Goal: Task Accomplishment & Management: Use online tool/utility

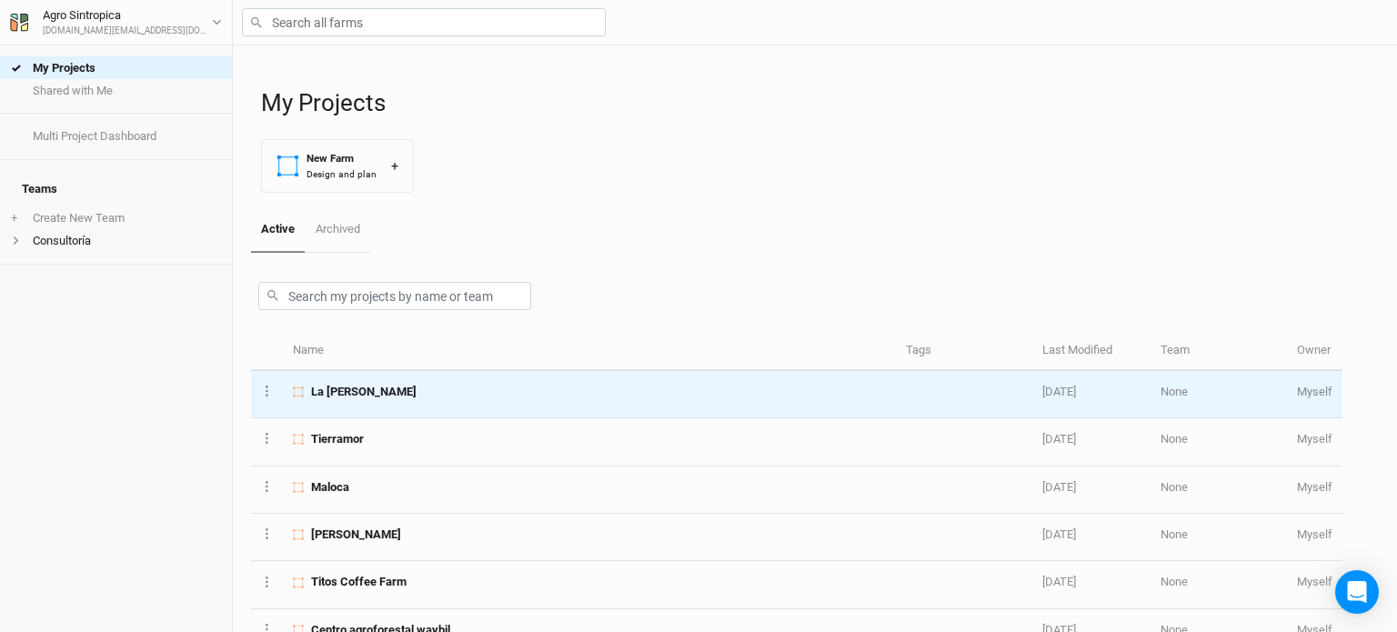
click at [580, 401] on td "La [PERSON_NAME]" at bounding box center [589, 394] width 613 height 47
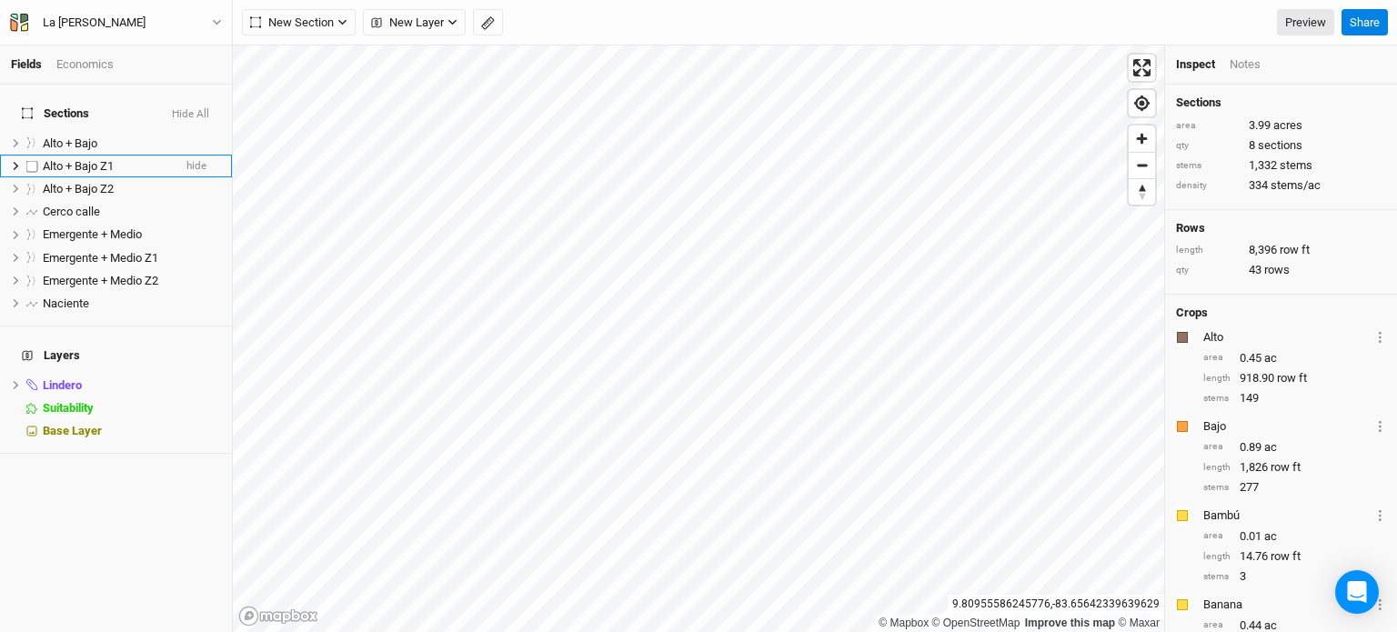
click at [110, 159] on span "Alto + Bajo Z1" at bounding box center [78, 166] width 71 height 14
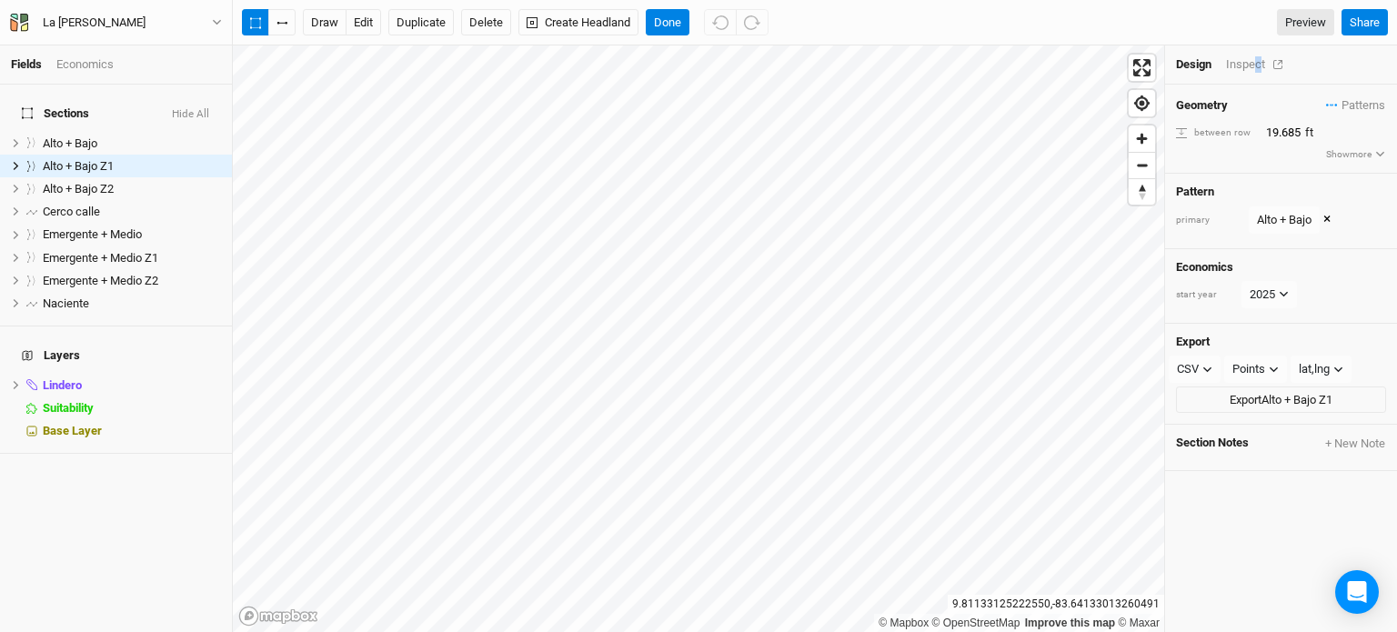
drag, startPoint x: 1259, startPoint y: 65, endPoint x: 1022, endPoint y: 43, distance: 238.4
click at [1259, 65] on div "Inspect" at bounding box center [1258, 64] width 65 height 16
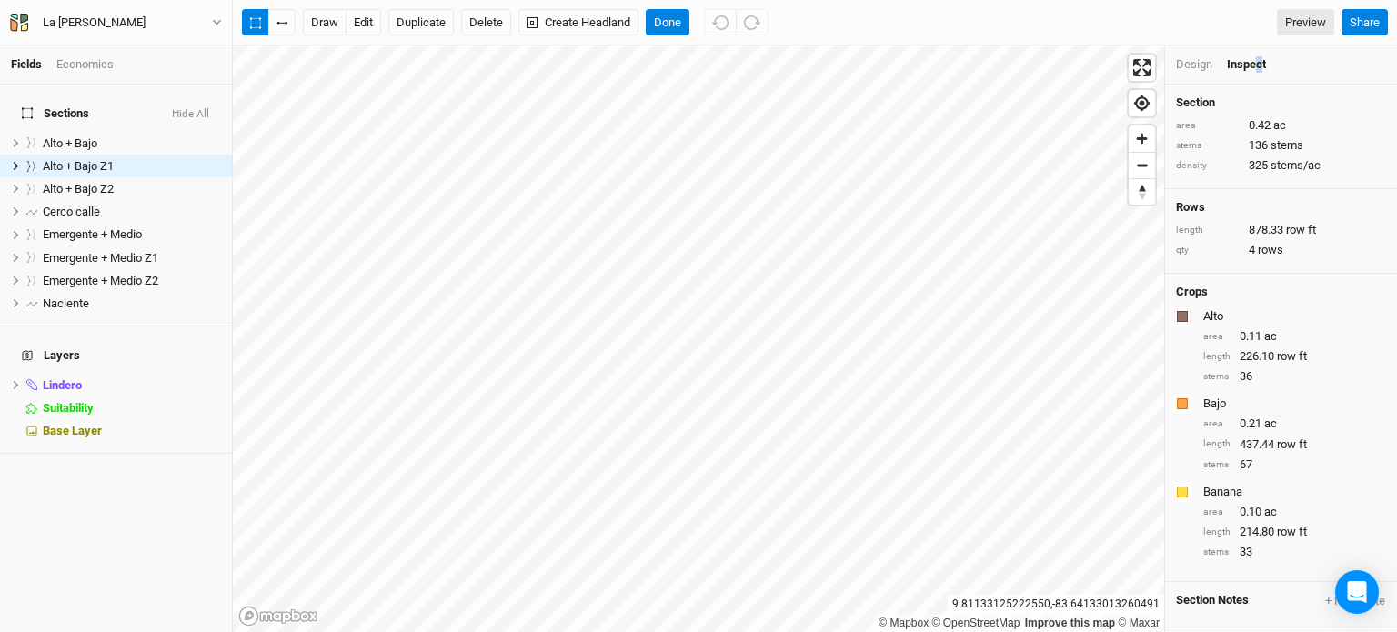
drag, startPoint x: 205, startPoint y: 22, endPoint x: 233, endPoint y: 30, distance: 29.4
click at [211, 17] on button "La [PERSON_NAME]" at bounding box center [116, 23] width 214 height 20
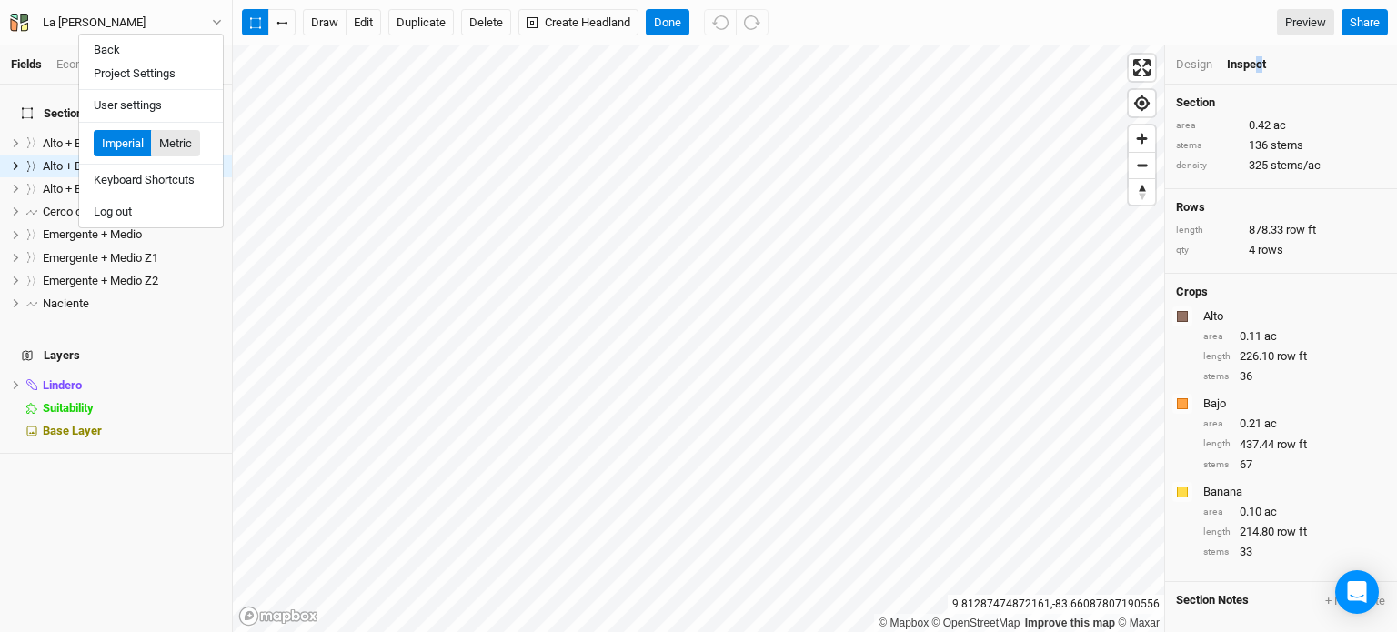
click at [179, 140] on button "Metric" at bounding box center [175, 143] width 49 height 27
click at [1308, 271] on div "Rows length 267.72 row m qty 4 rows" at bounding box center [1281, 231] width 232 height 85
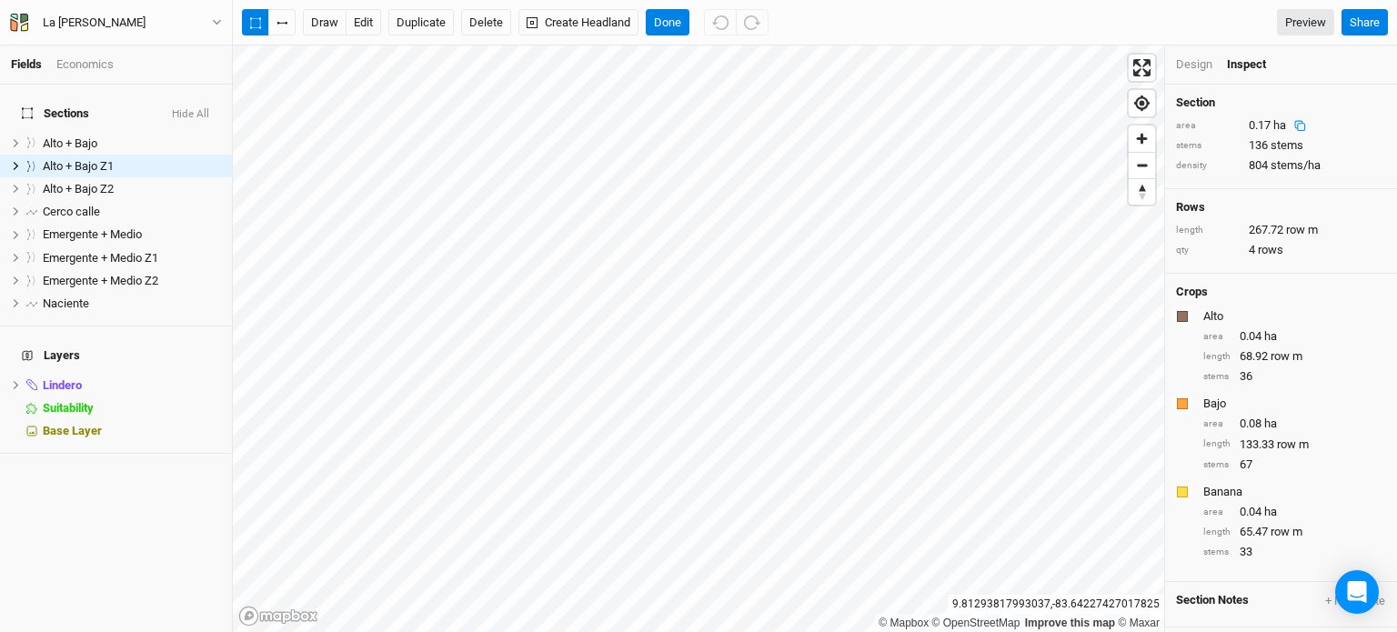
click at [1298, 123] on icon at bounding box center [1301, 126] width 12 height 12
click at [93, 182] on span "Alto + Bajo Z2" at bounding box center [78, 189] width 71 height 14
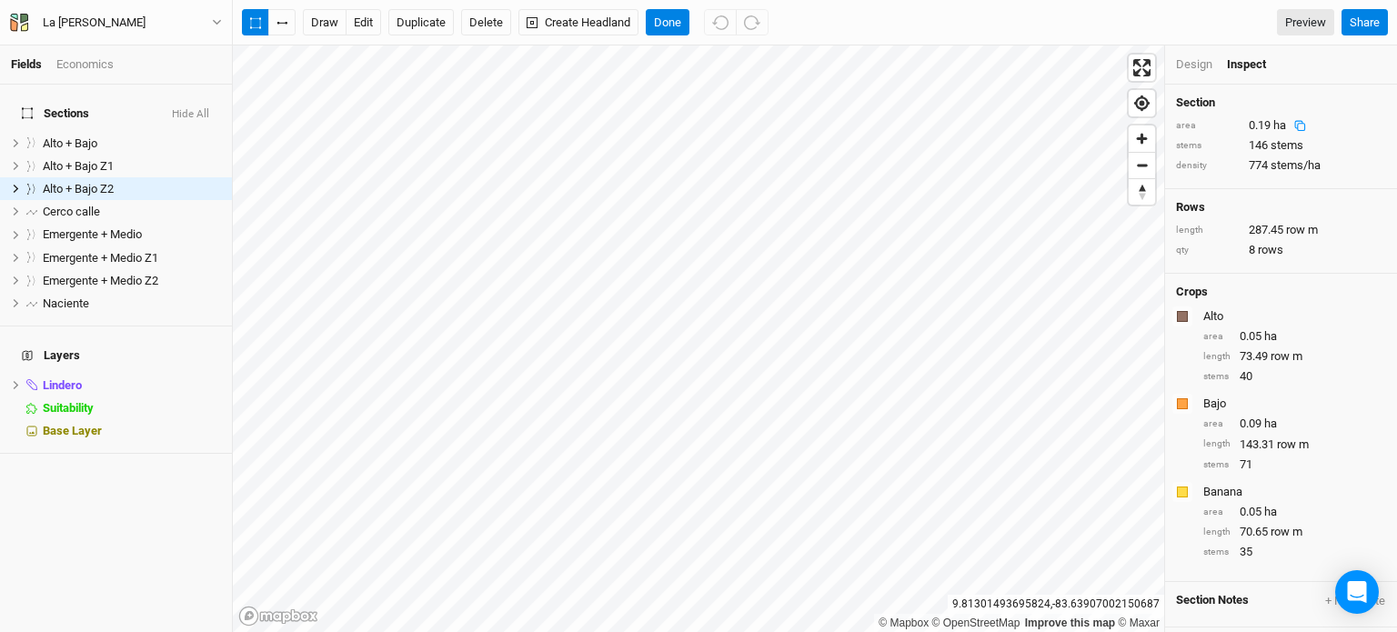
click at [1302, 125] on icon at bounding box center [1301, 126] width 12 height 12
click at [1272, 126] on div "0.19 ha" at bounding box center [1282, 125] width 66 height 16
click at [1271, 126] on div "0.19 ha" at bounding box center [1282, 125] width 66 height 16
click at [1282, 123] on span "ha" at bounding box center [1280, 125] width 13 height 14
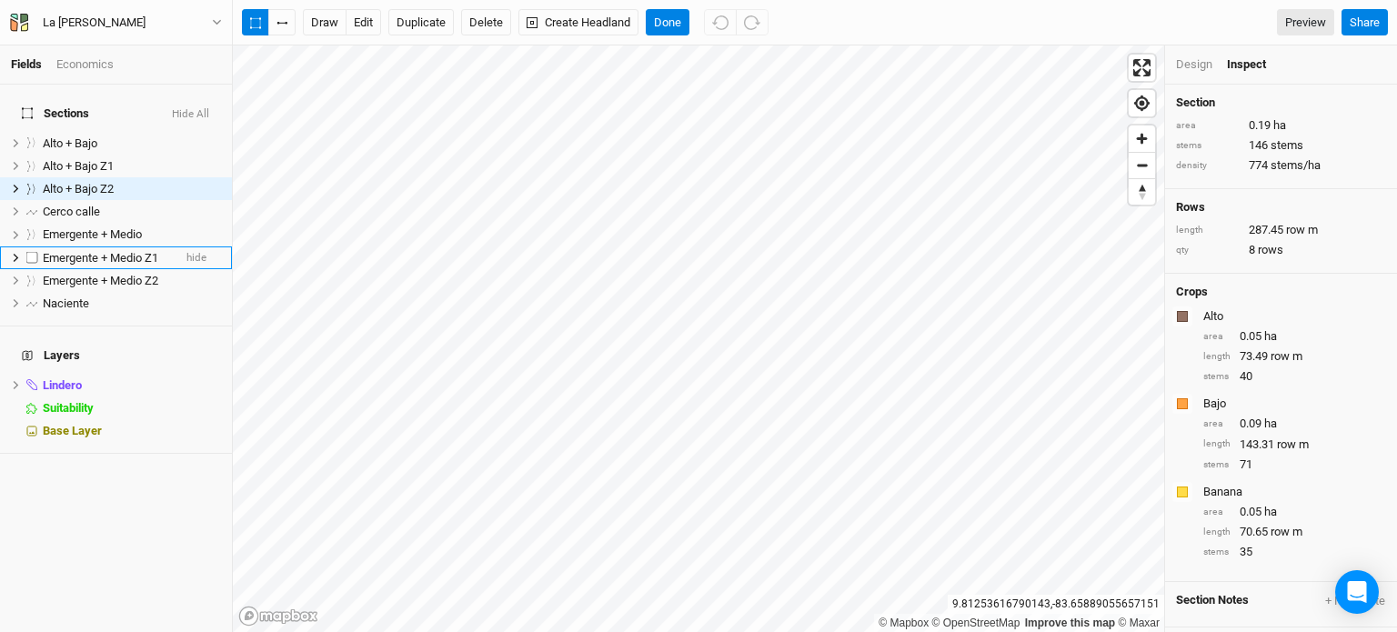
click at [129, 251] on span "Emergente + Medio Z1" at bounding box center [101, 258] width 116 height 14
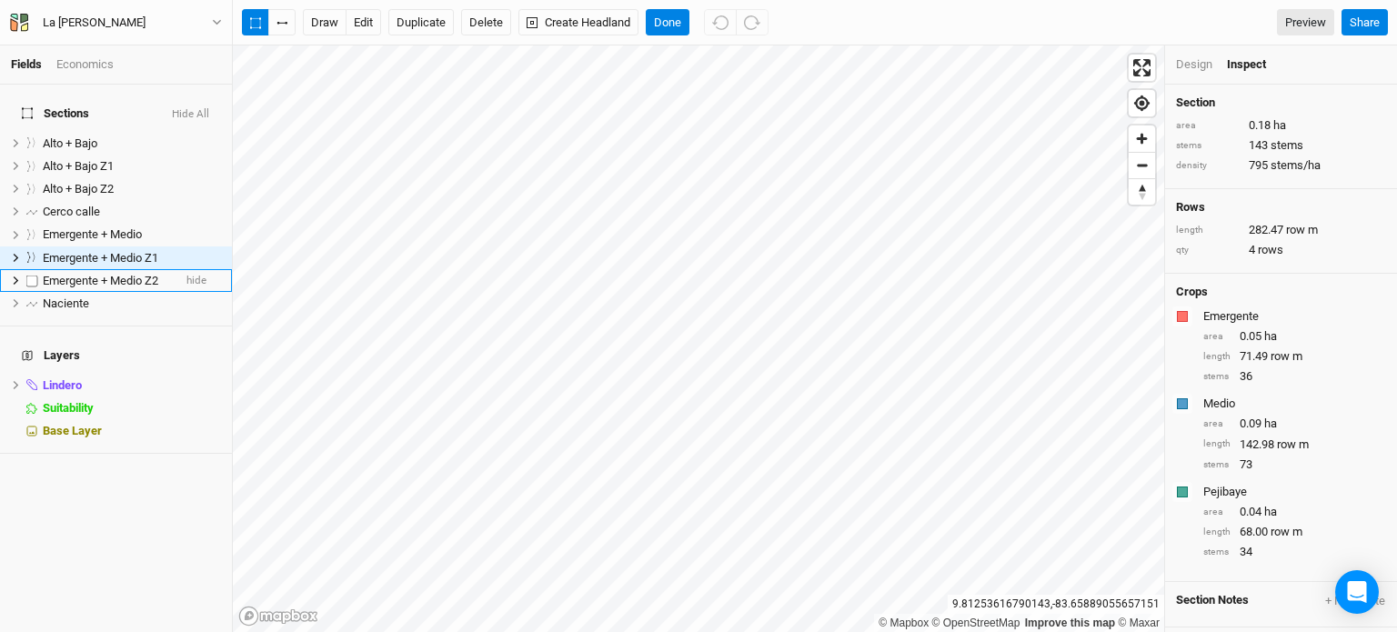
click at [132, 274] on span "Emergente + Medio Z2" at bounding box center [101, 281] width 116 height 14
click at [107, 251] on span "Emergente + Medio Z1" at bounding box center [101, 258] width 116 height 14
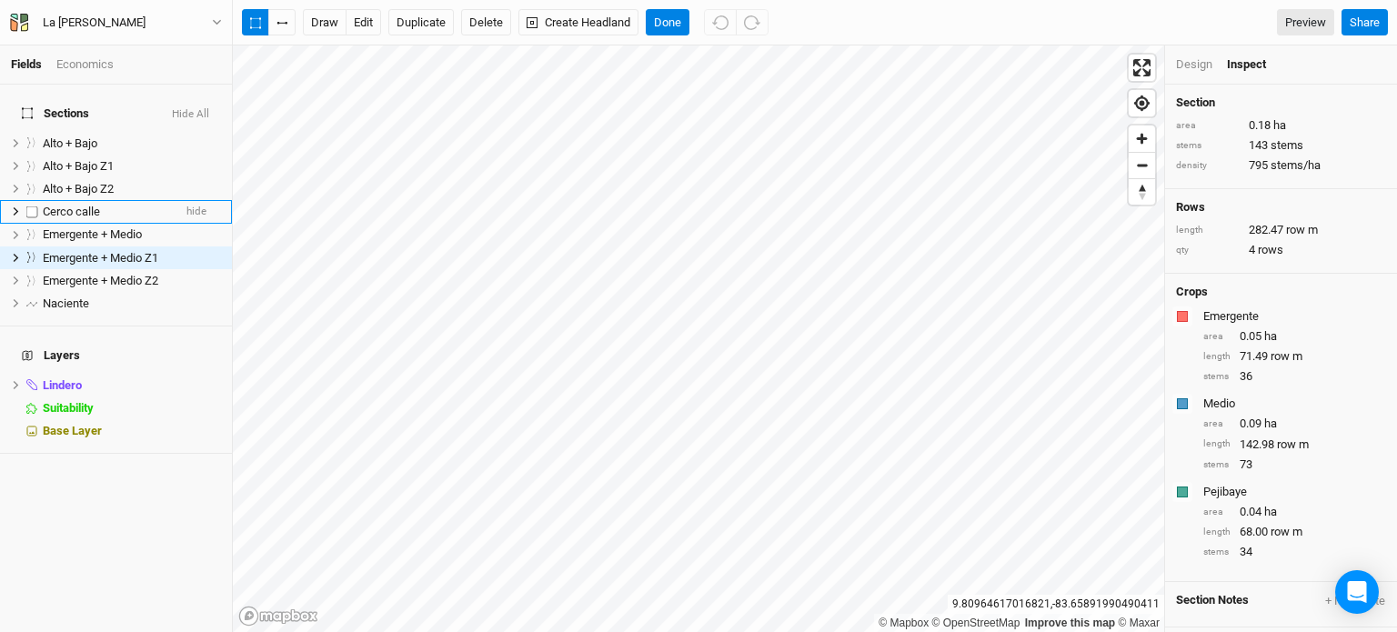
click at [133, 205] on div "Cerco calle" at bounding box center [107, 212] width 129 height 15
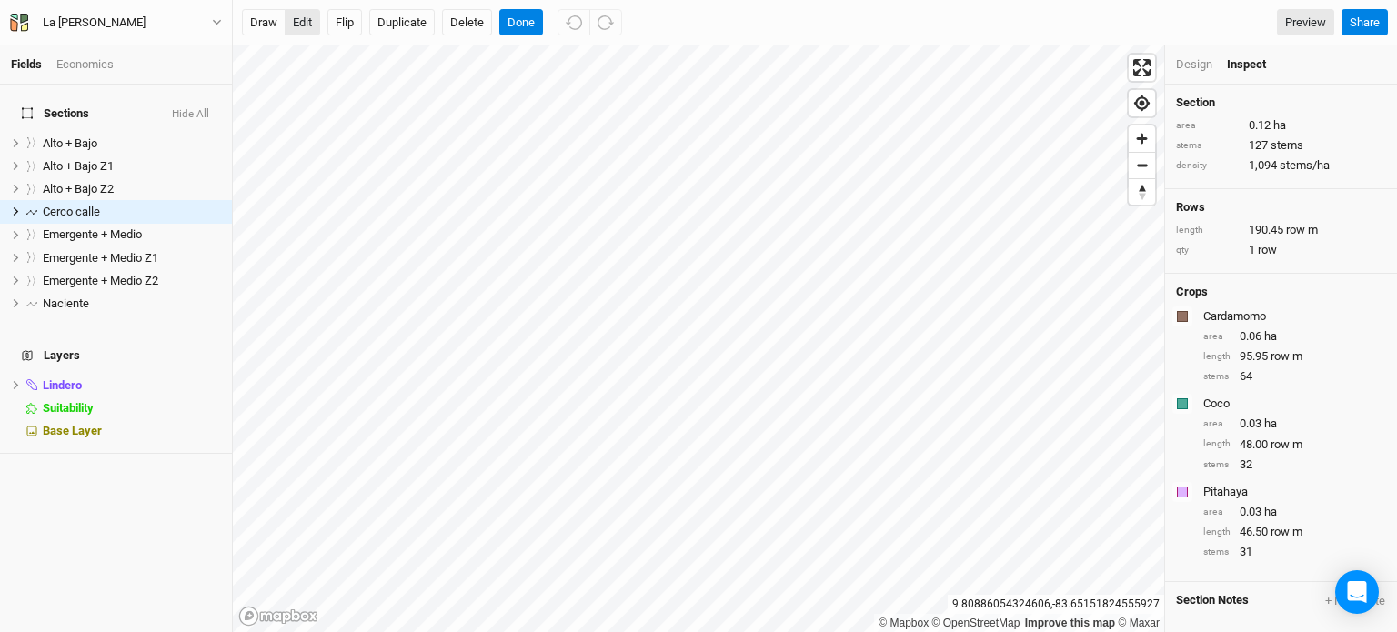
click at [295, 28] on button "edit" at bounding box center [302, 22] width 35 height 27
click at [521, 23] on button "Done" at bounding box center [521, 22] width 44 height 27
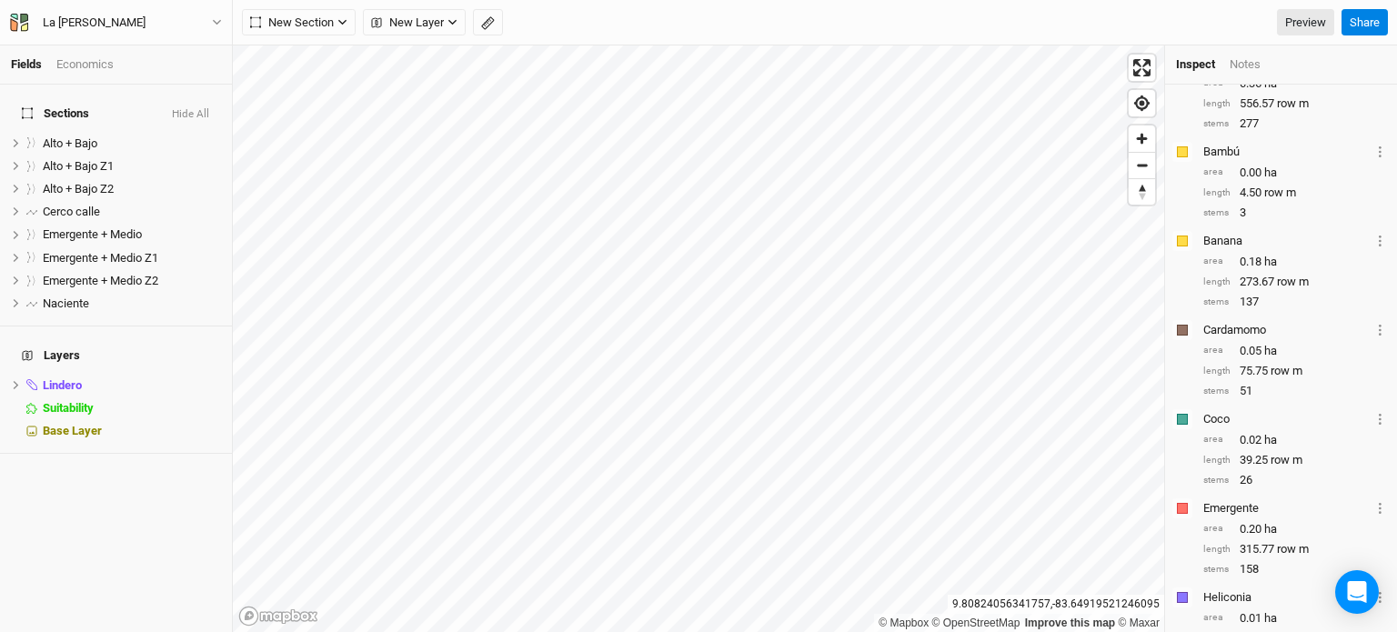
scroll to position [905, 0]
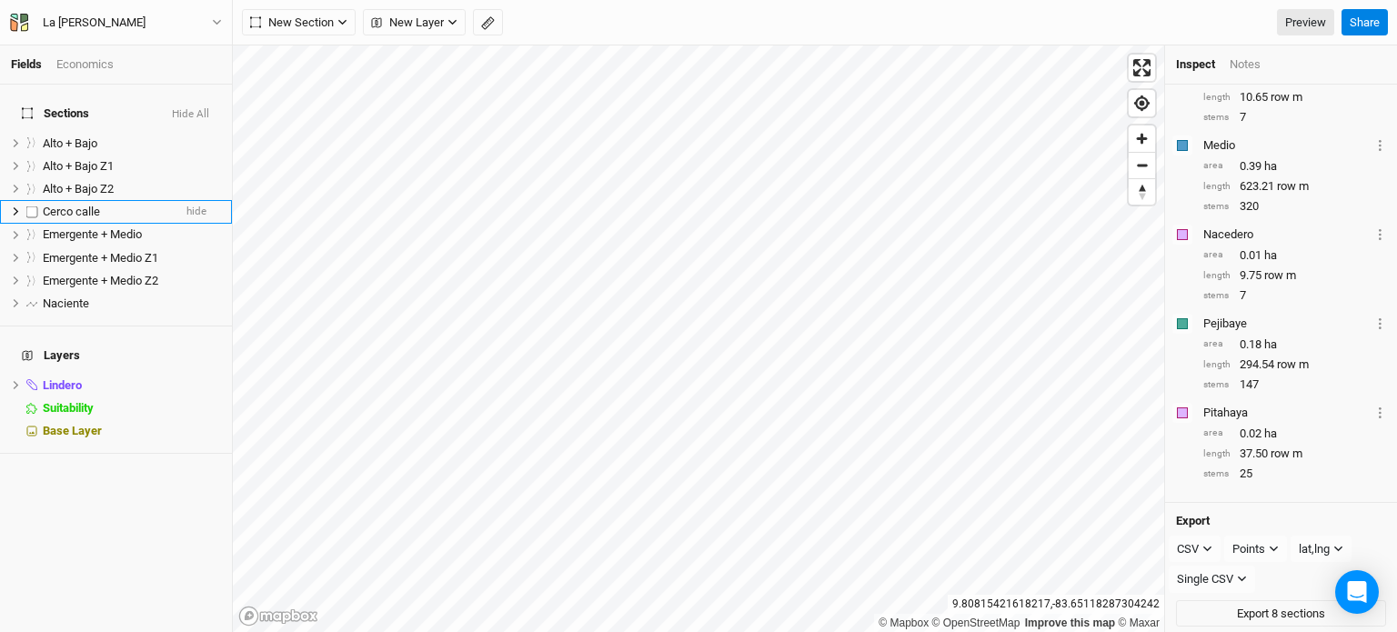
click at [80, 205] on span "Cerco calle" at bounding box center [71, 212] width 57 height 14
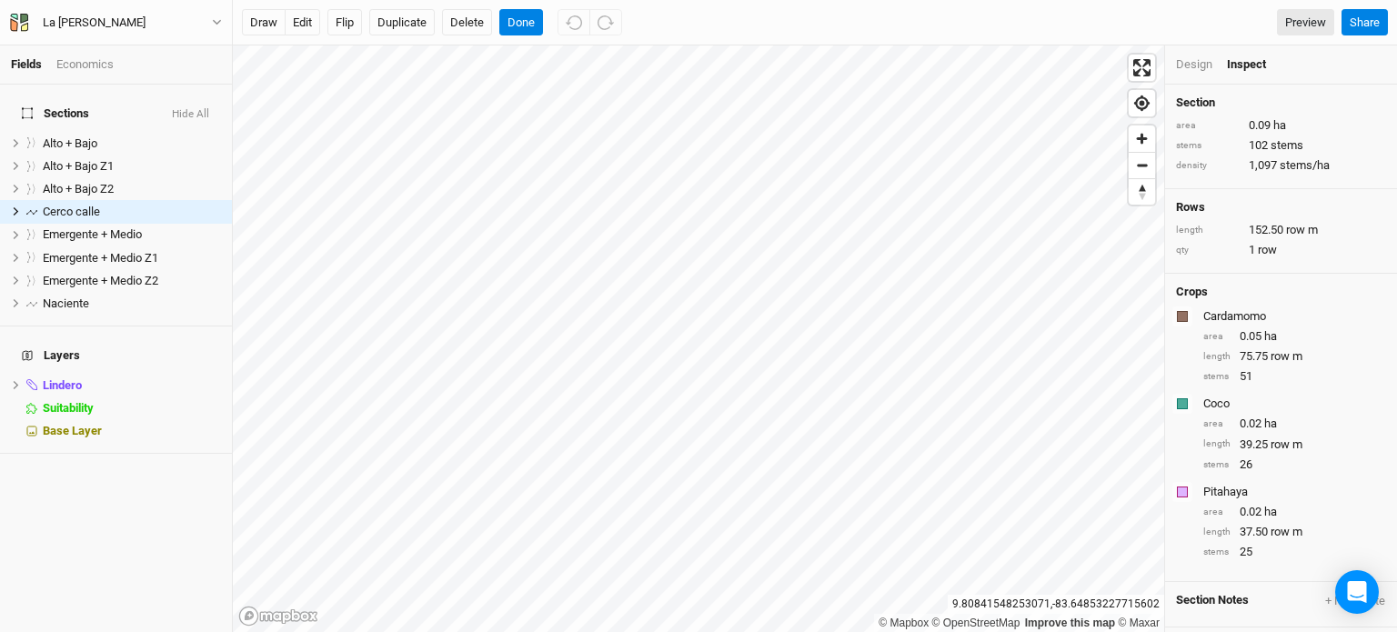
click at [1177, 68] on div "Design" at bounding box center [1194, 64] width 36 height 16
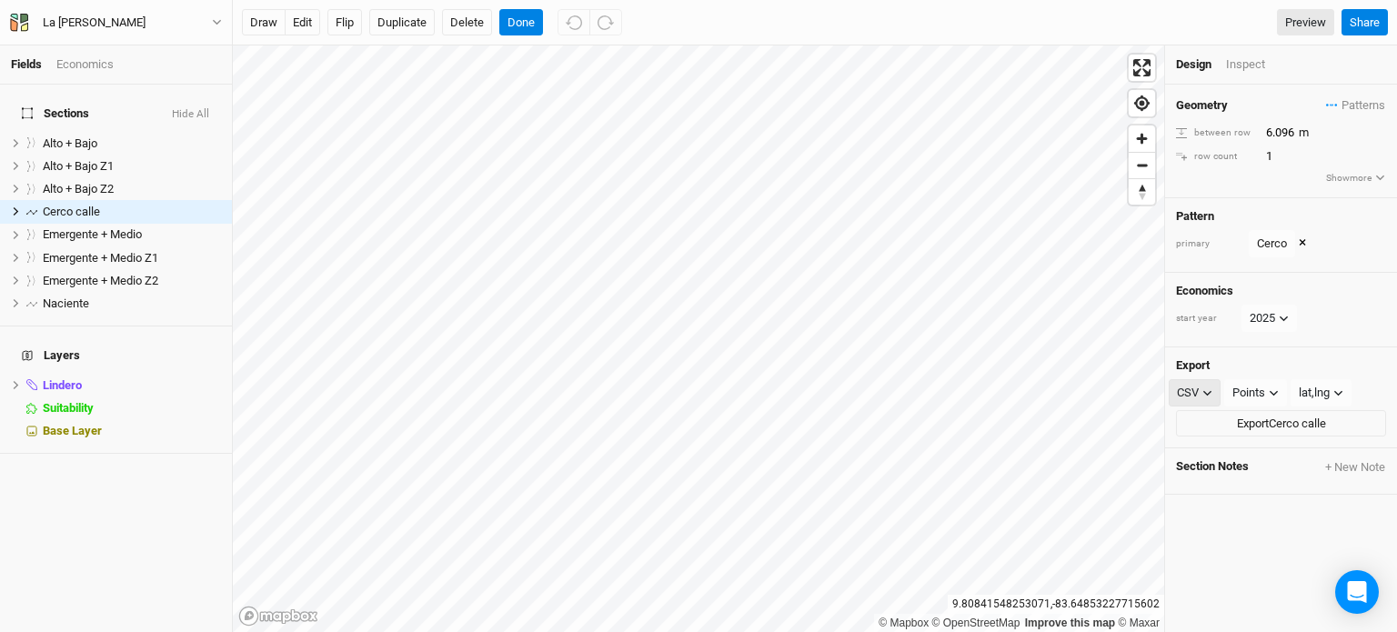
click at [1206, 389] on icon "button" at bounding box center [1208, 393] width 10 height 10
click at [1205, 474] on span "KML" at bounding box center [1207, 484] width 30 height 21
click at [1253, 418] on button "Export Cerco calle" at bounding box center [1281, 423] width 210 height 27
click at [131, 378] on div "Lindero" at bounding box center [120, 385] width 155 height 15
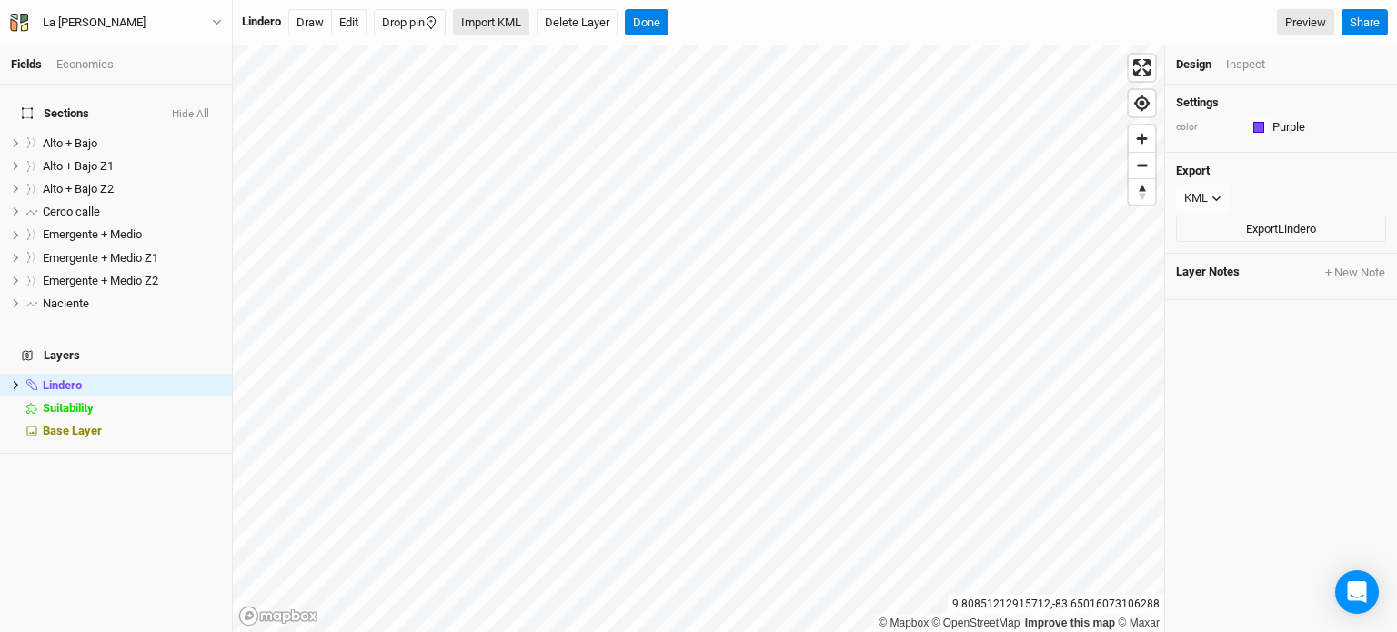
click at [507, 28] on button "Import KML" at bounding box center [491, 22] width 76 height 27
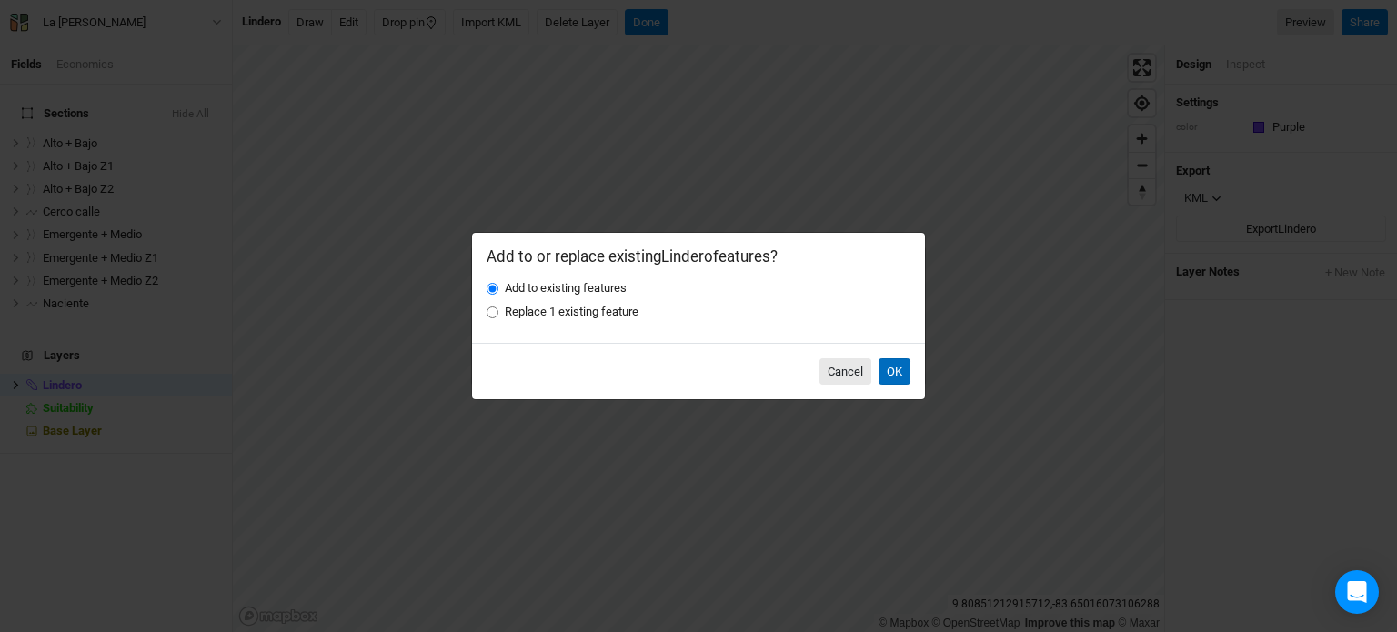
click at [890, 370] on button "OK" at bounding box center [895, 371] width 32 height 27
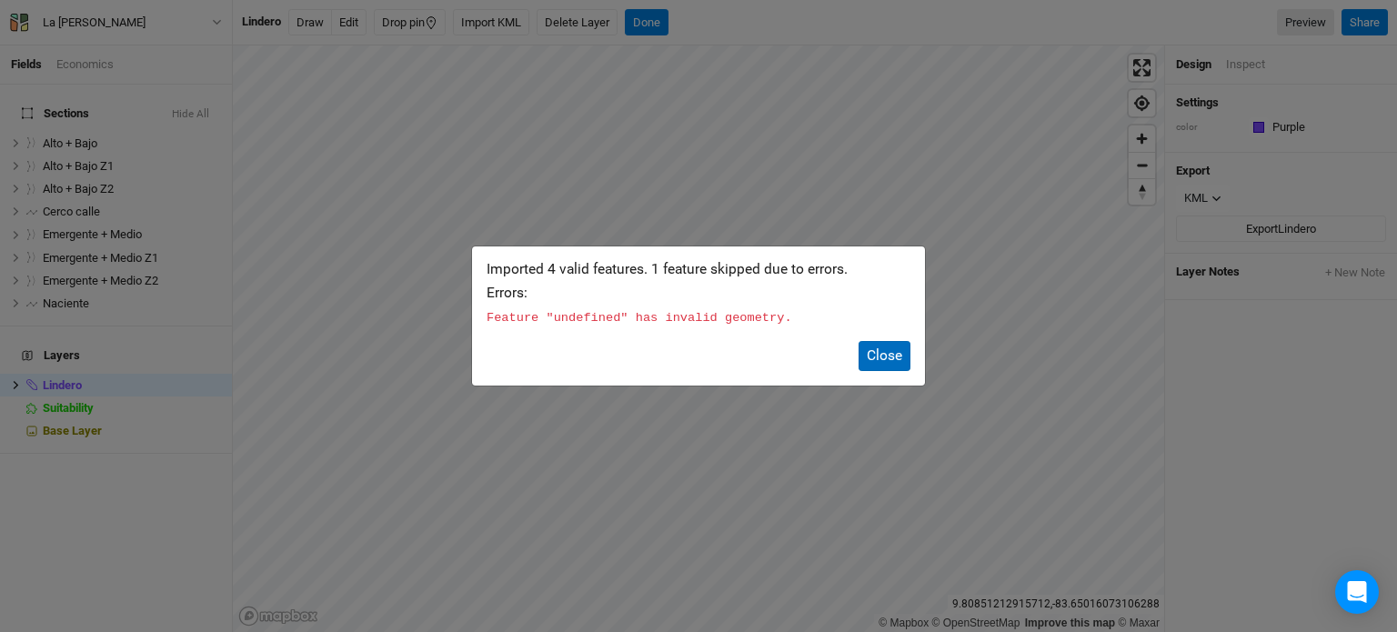
click at [890, 370] on button "Close" at bounding box center [885, 356] width 52 height 30
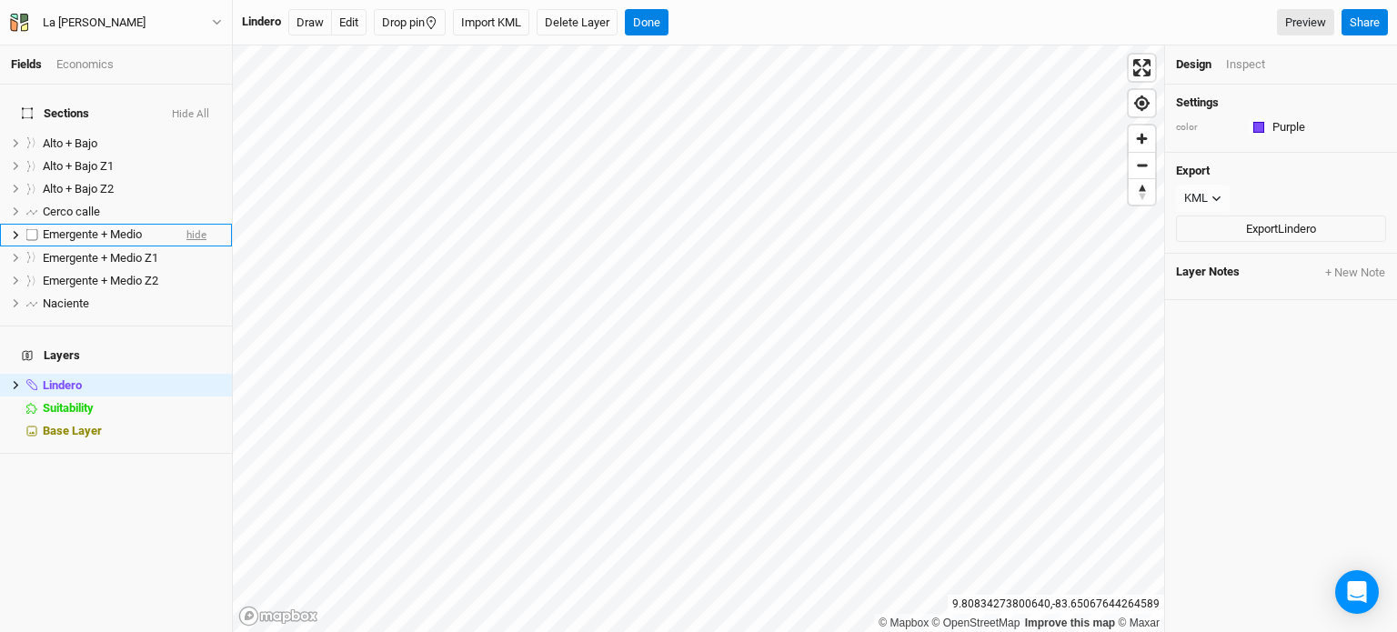
click at [186, 224] on span "hide" at bounding box center [196, 235] width 20 height 23
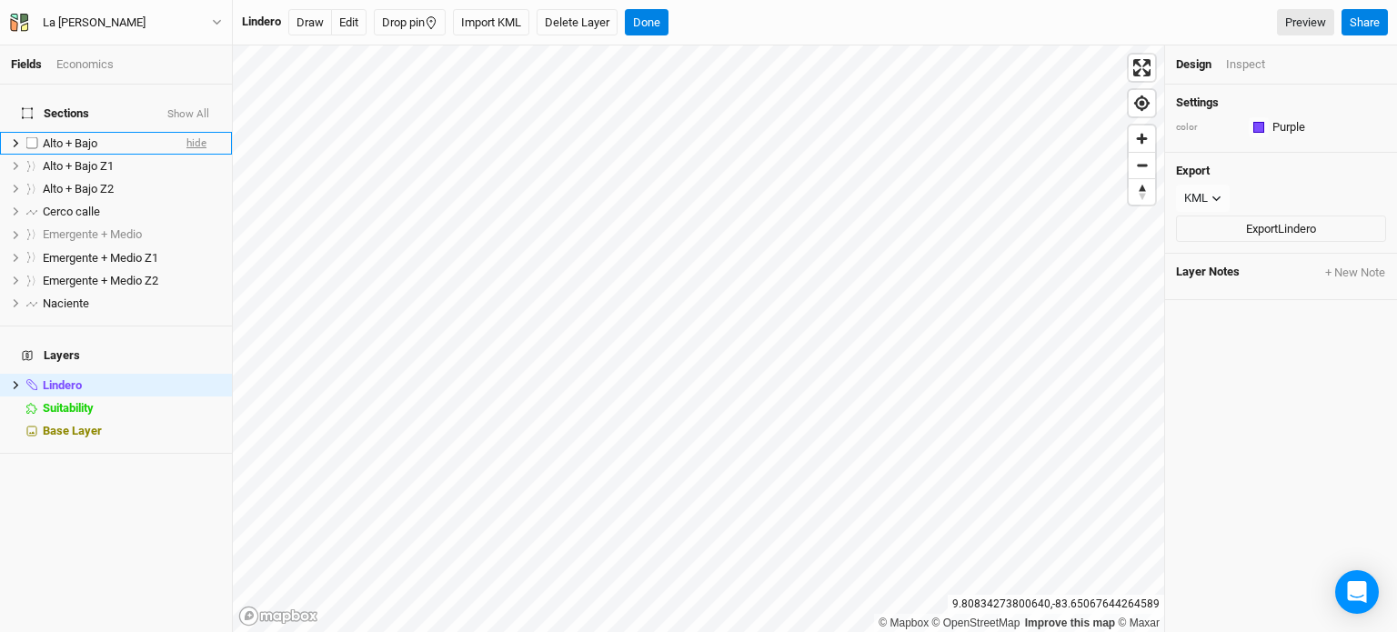
click at [186, 132] on span "hide" at bounding box center [196, 143] width 20 height 23
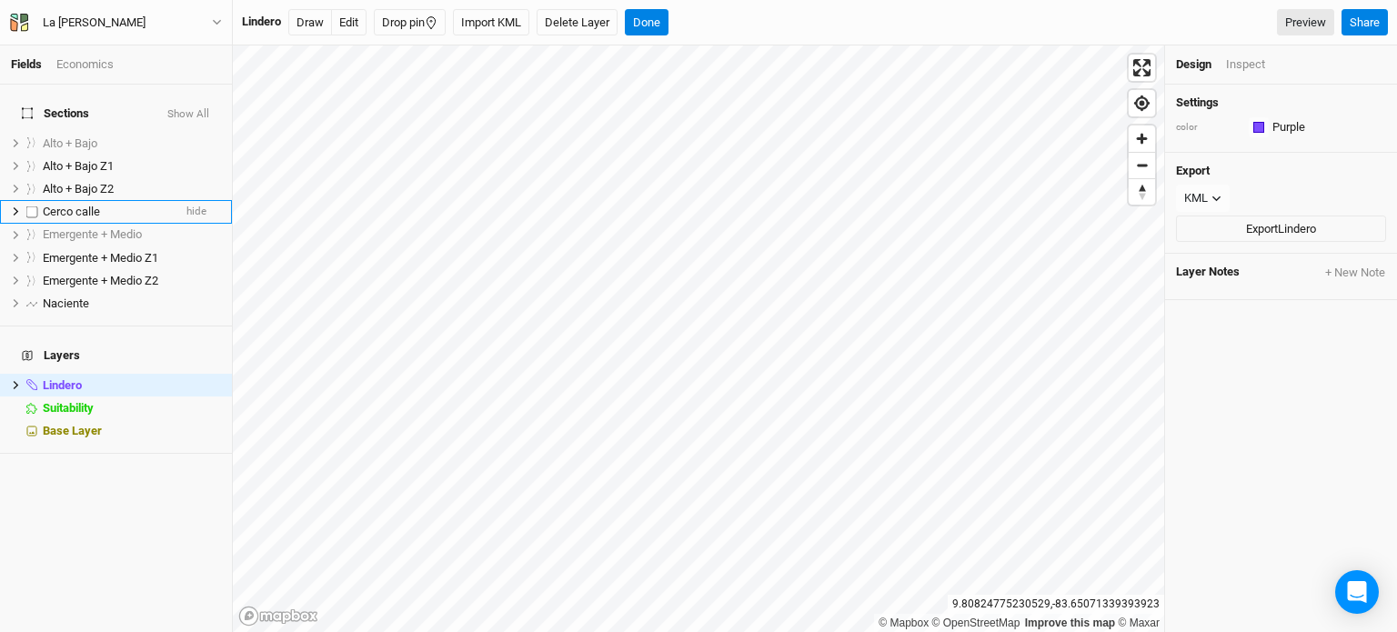
click at [126, 200] on li "Cerco calle hide" at bounding box center [116, 211] width 232 height 23
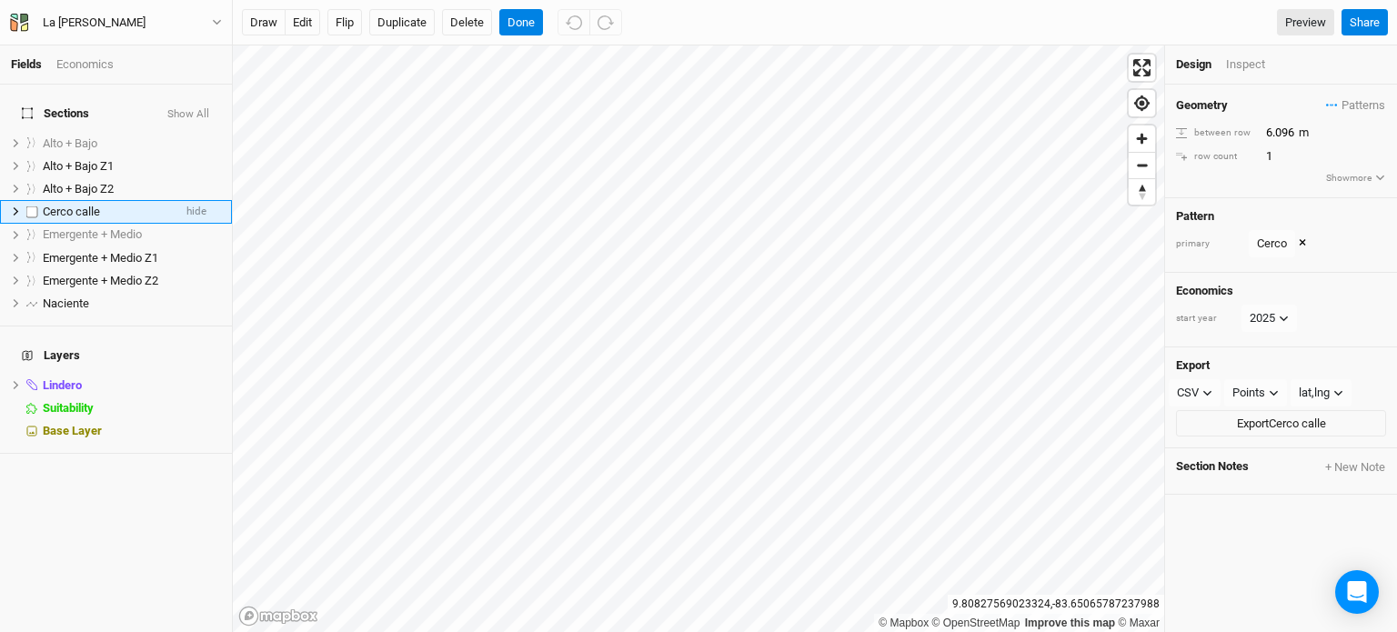
click at [146, 205] on div "Cerco calle" at bounding box center [107, 212] width 129 height 15
click at [297, 18] on button "edit" at bounding box center [302, 22] width 35 height 27
click at [520, 19] on button "Done" at bounding box center [521, 22] width 44 height 27
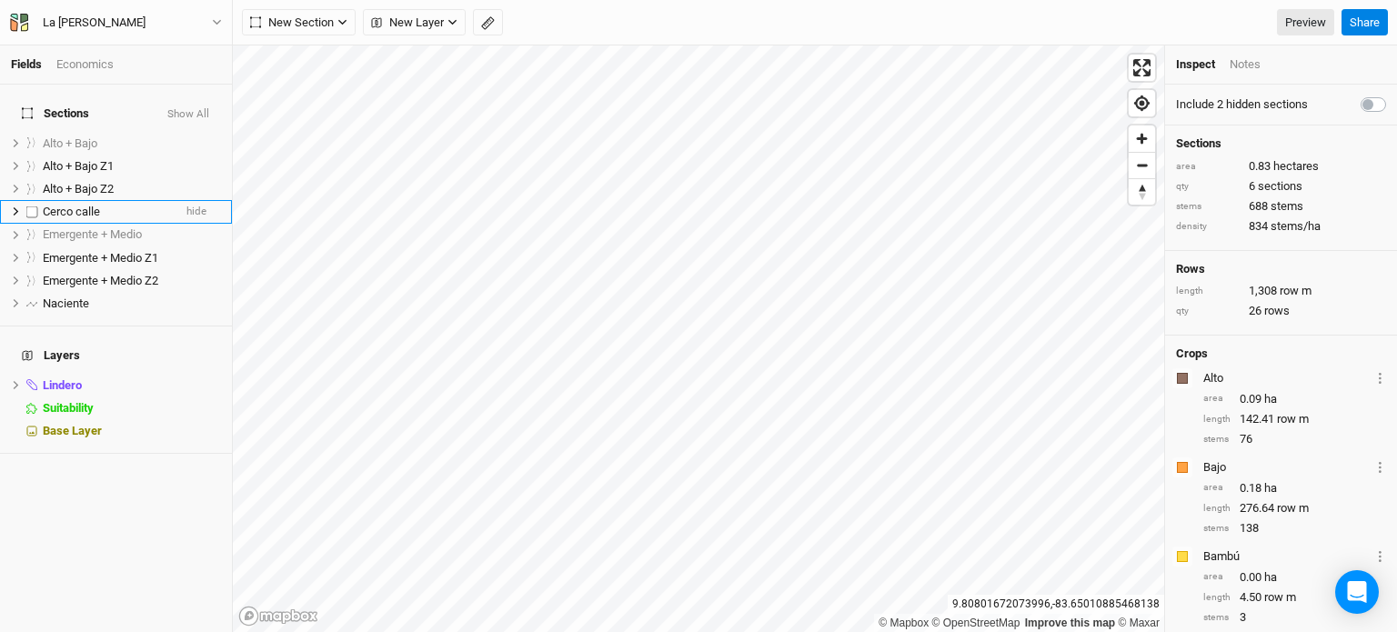
click at [99, 205] on span "Cerco calle" at bounding box center [71, 212] width 57 height 14
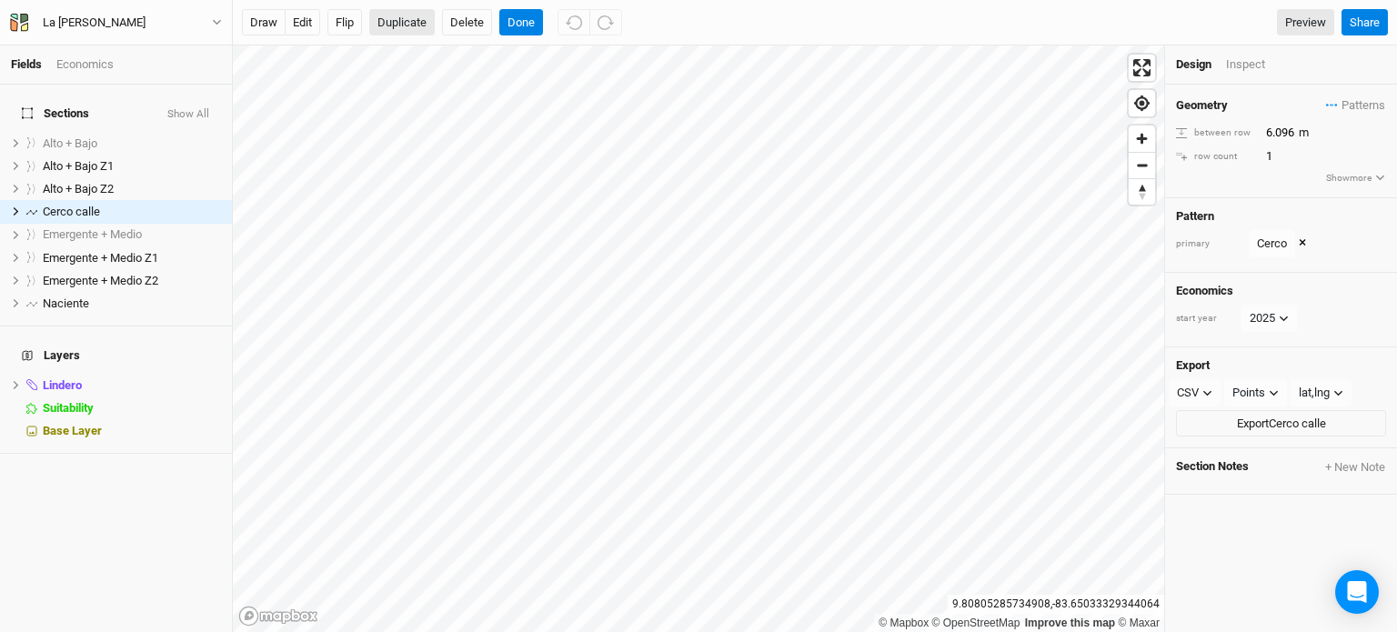
click at [408, 27] on button "Duplicate" at bounding box center [402, 22] width 66 height 27
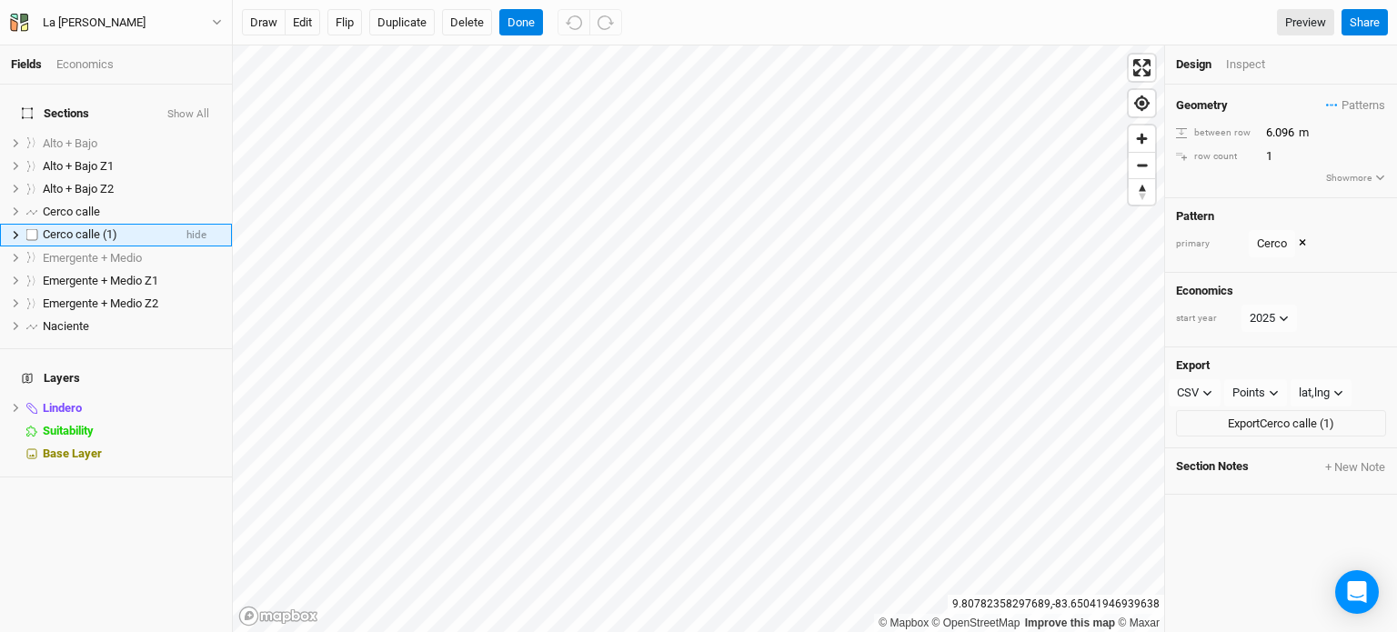
click at [126, 227] on div "Cerco calle (1)" at bounding box center [107, 234] width 129 height 15
click at [295, 19] on button "edit" at bounding box center [302, 22] width 35 height 27
click at [519, 21] on button "Done" at bounding box center [521, 22] width 44 height 27
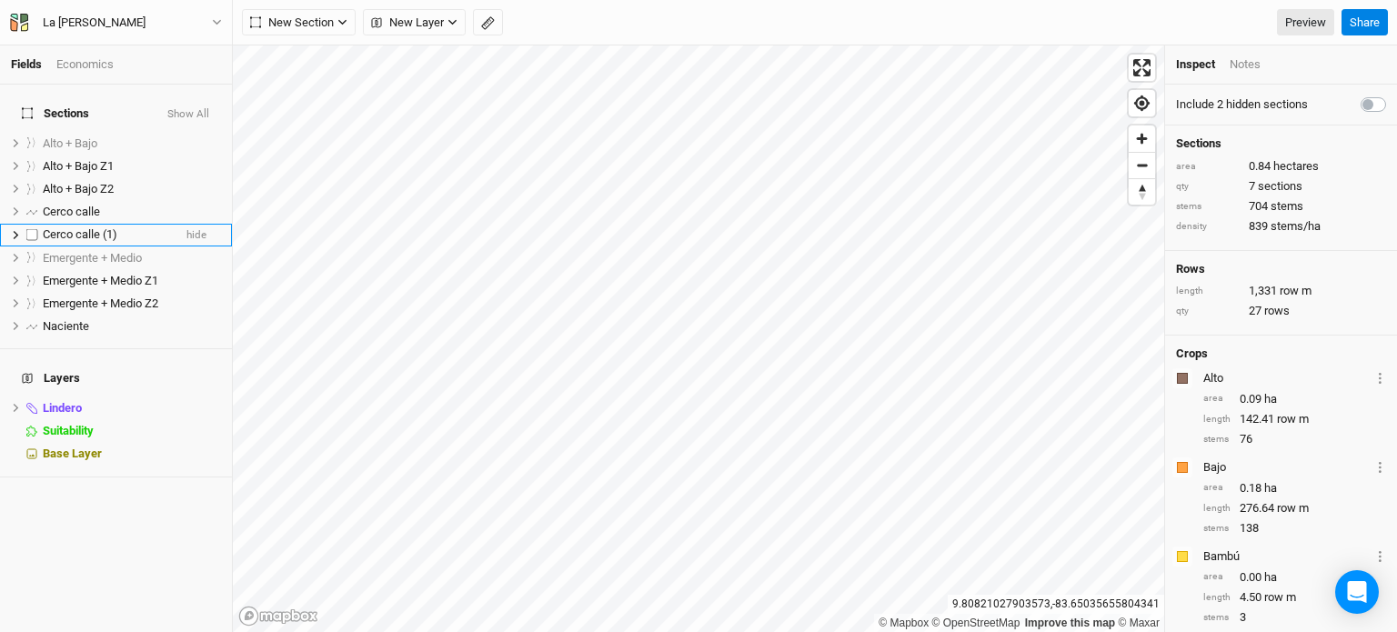
click at [96, 227] on span "Cerco calle (1)" at bounding box center [80, 234] width 75 height 14
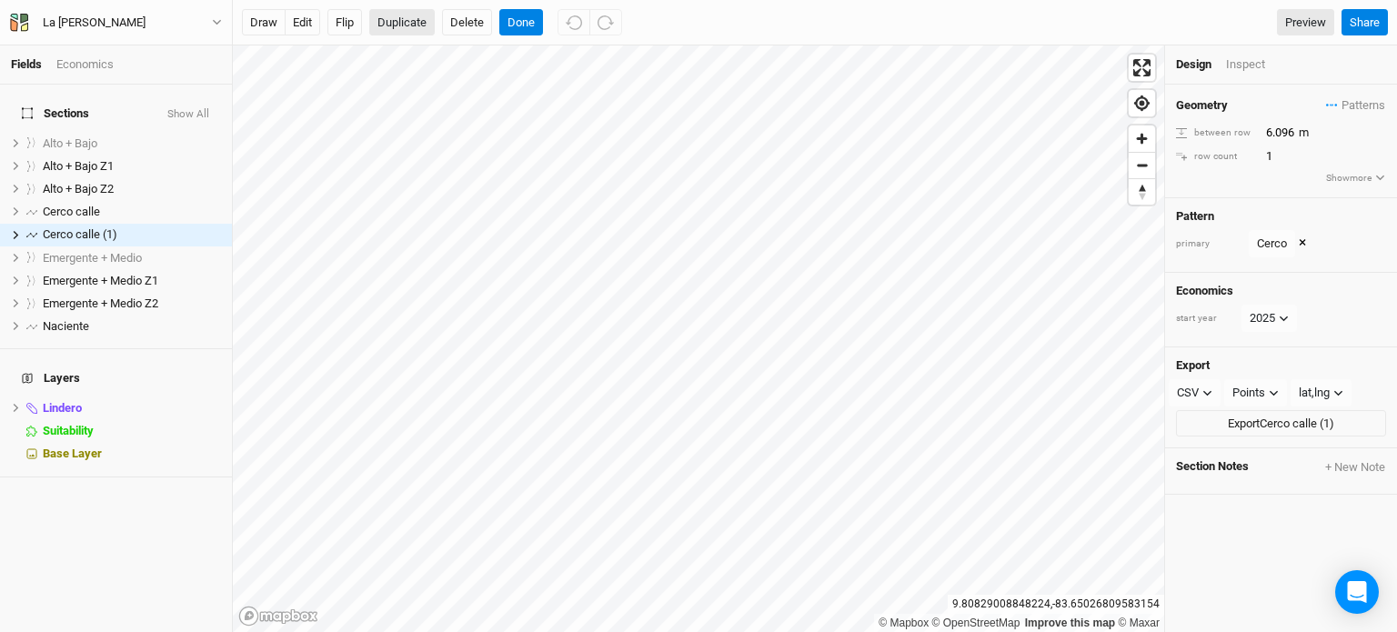
click at [397, 17] on button "Duplicate" at bounding box center [402, 22] width 66 height 27
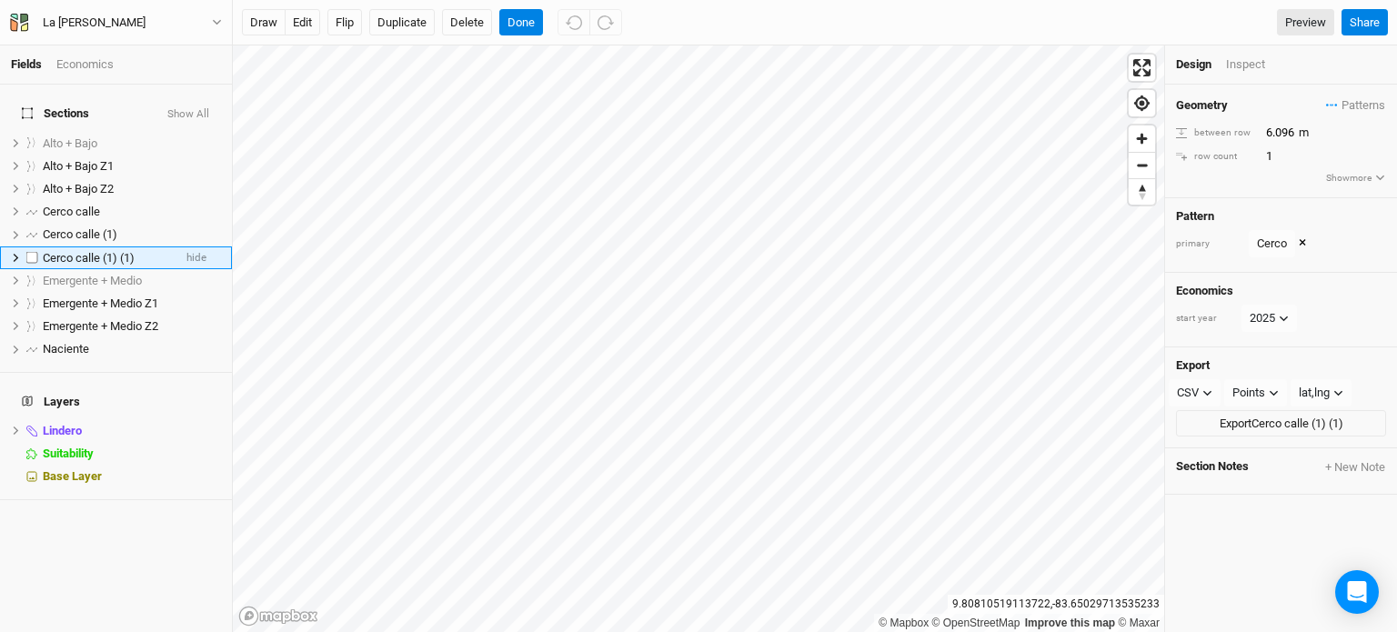
click at [127, 251] on span "Cerco calle (1) (1)" at bounding box center [89, 258] width 92 height 14
click at [295, 20] on button "edit" at bounding box center [302, 22] width 35 height 27
click at [461, 25] on button "Delete" at bounding box center [467, 22] width 50 height 27
click at [96, 247] on li "Cerco calle (1) (1) hide" at bounding box center [116, 258] width 232 height 23
click at [463, 23] on button "Delete" at bounding box center [467, 22] width 50 height 27
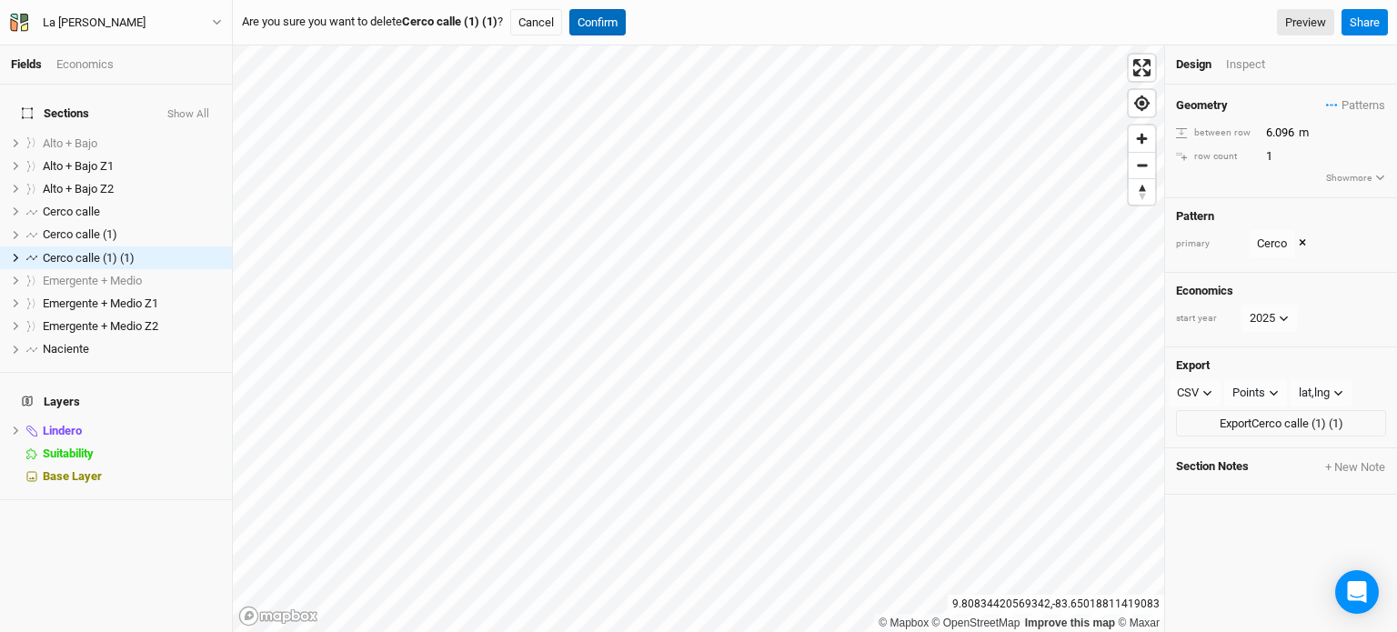
click at [614, 15] on button "Confirm" at bounding box center [598, 22] width 56 height 27
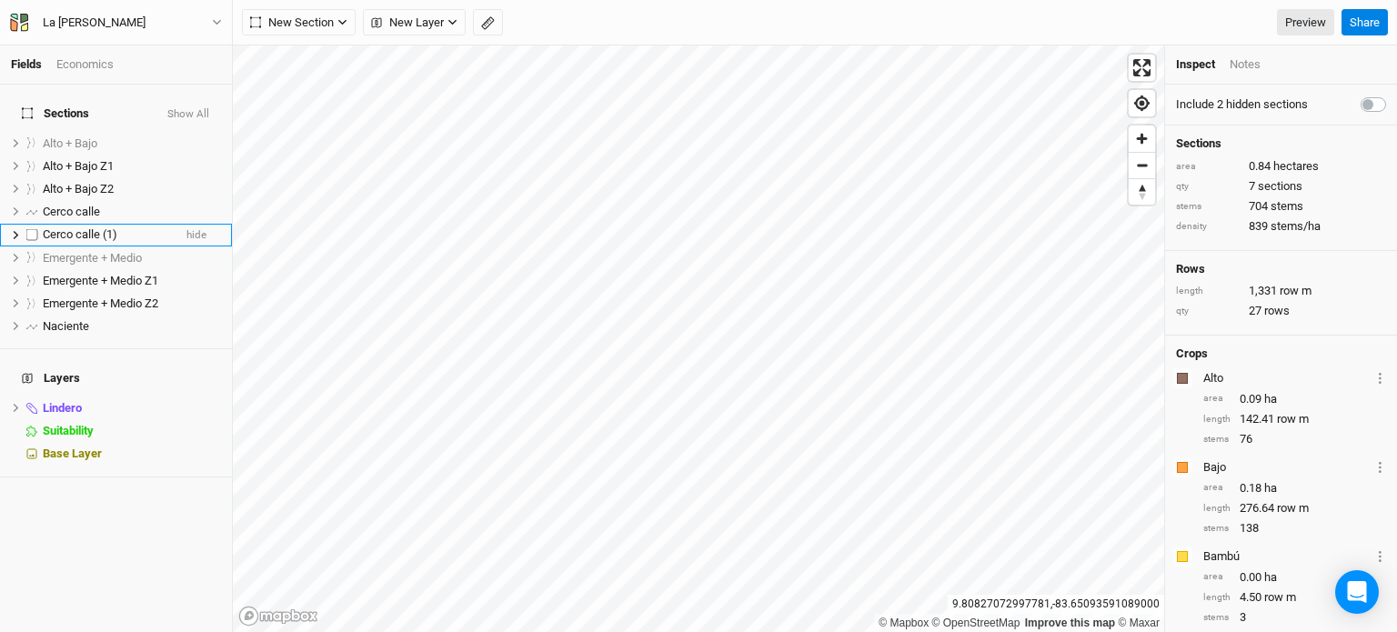
click at [108, 227] on span "Cerco calle (1)" at bounding box center [80, 234] width 75 height 14
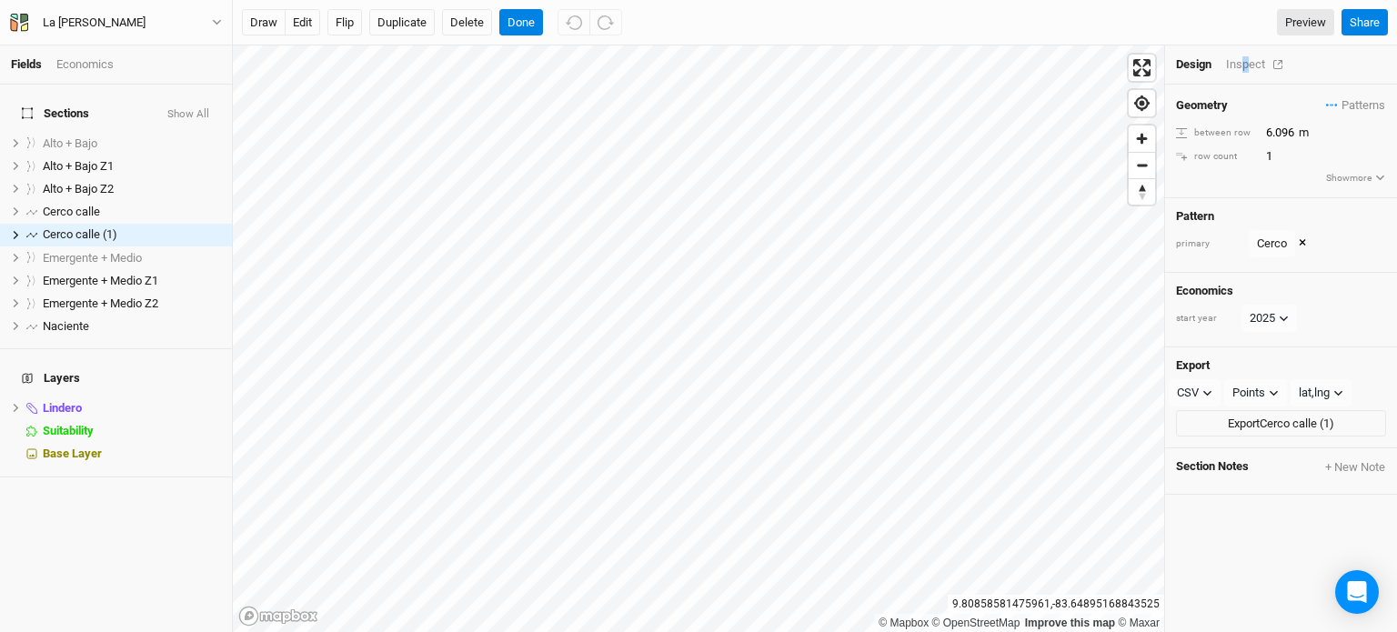
click at [1247, 64] on div "Inspect" at bounding box center [1258, 64] width 65 height 16
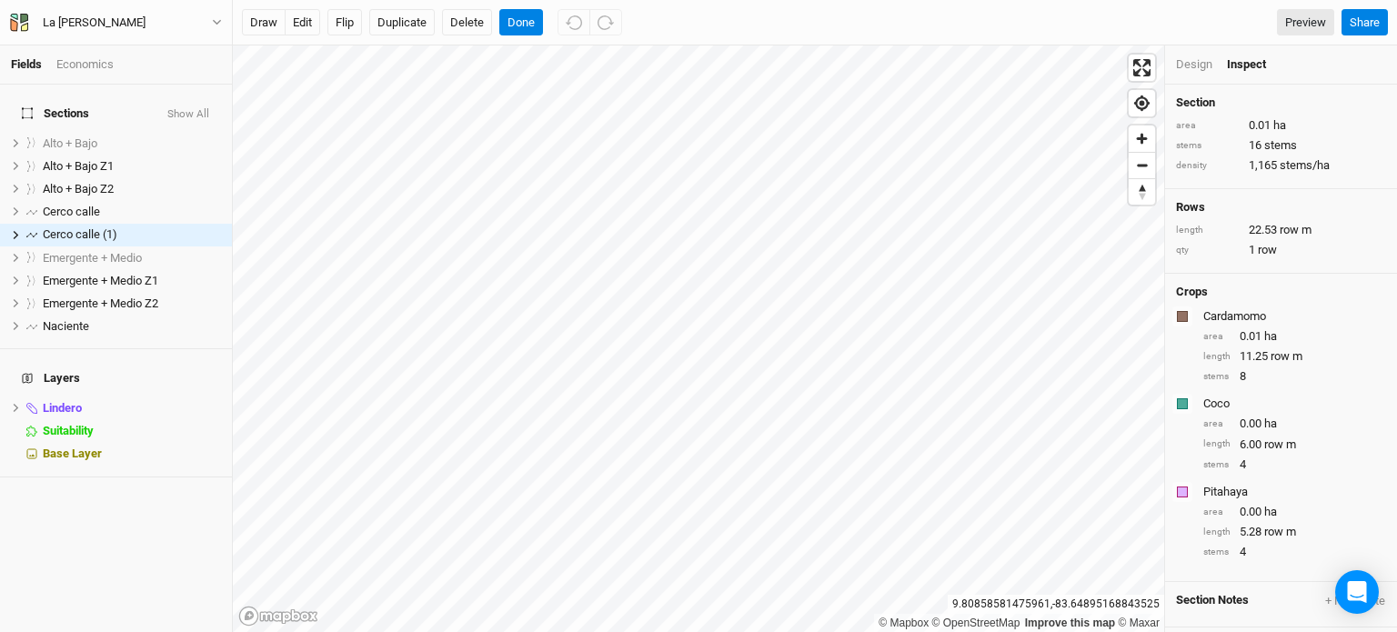
click at [1190, 61] on div "Design" at bounding box center [1194, 64] width 36 height 16
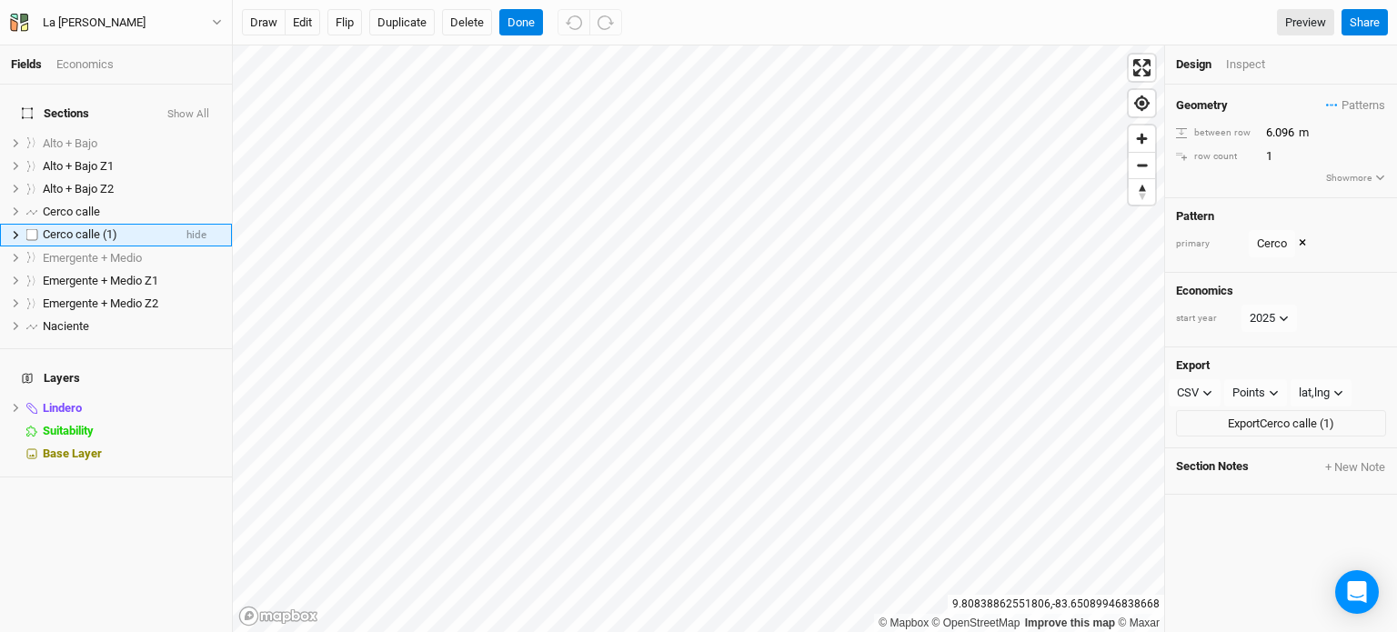
click at [79, 227] on span "Cerco calle (1)" at bounding box center [80, 234] width 75 height 14
drag, startPoint x: 1203, startPoint y: 390, endPoint x: 1192, endPoint y: 391, distance: 11.0
click at [1192, 391] on div "CSV" at bounding box center [1188, 393] width 22 height 18
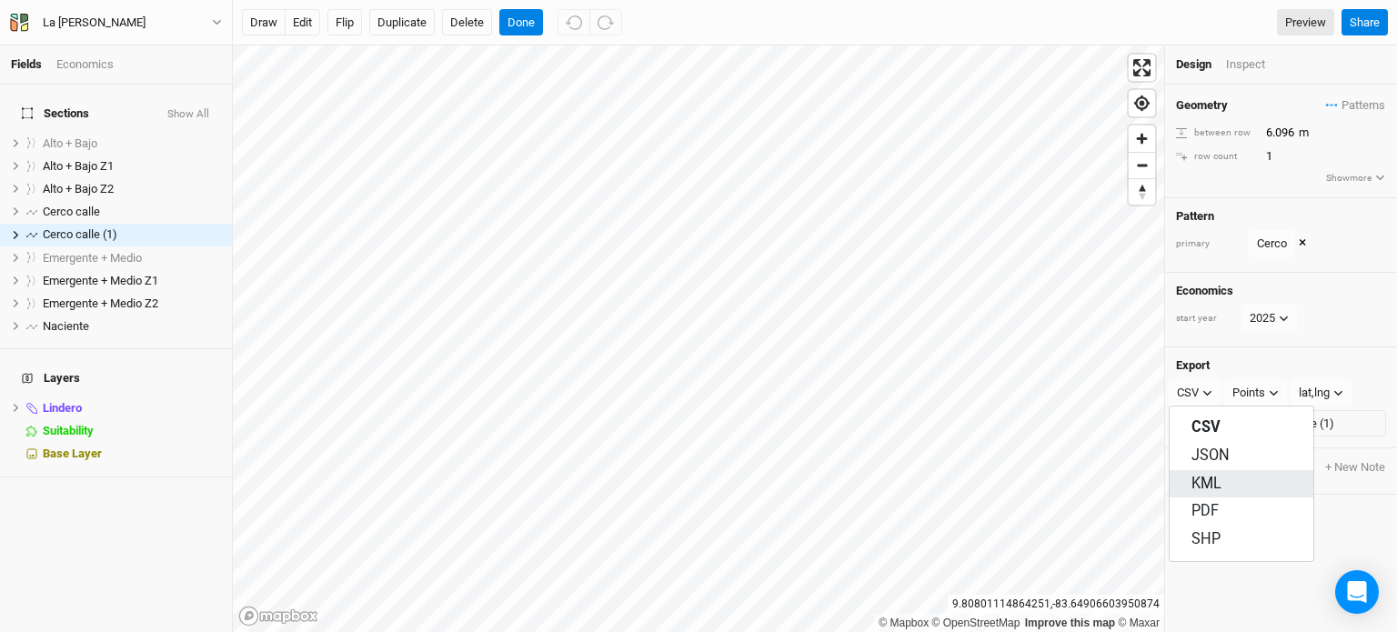
click at [1198, 479] on span "KML" at bounding box center [1207, 484] width 30 height 21
click at [1243, 424] on button "Export Cerco calle (1)" at bounding box center [1281, 423] width 210 height 27
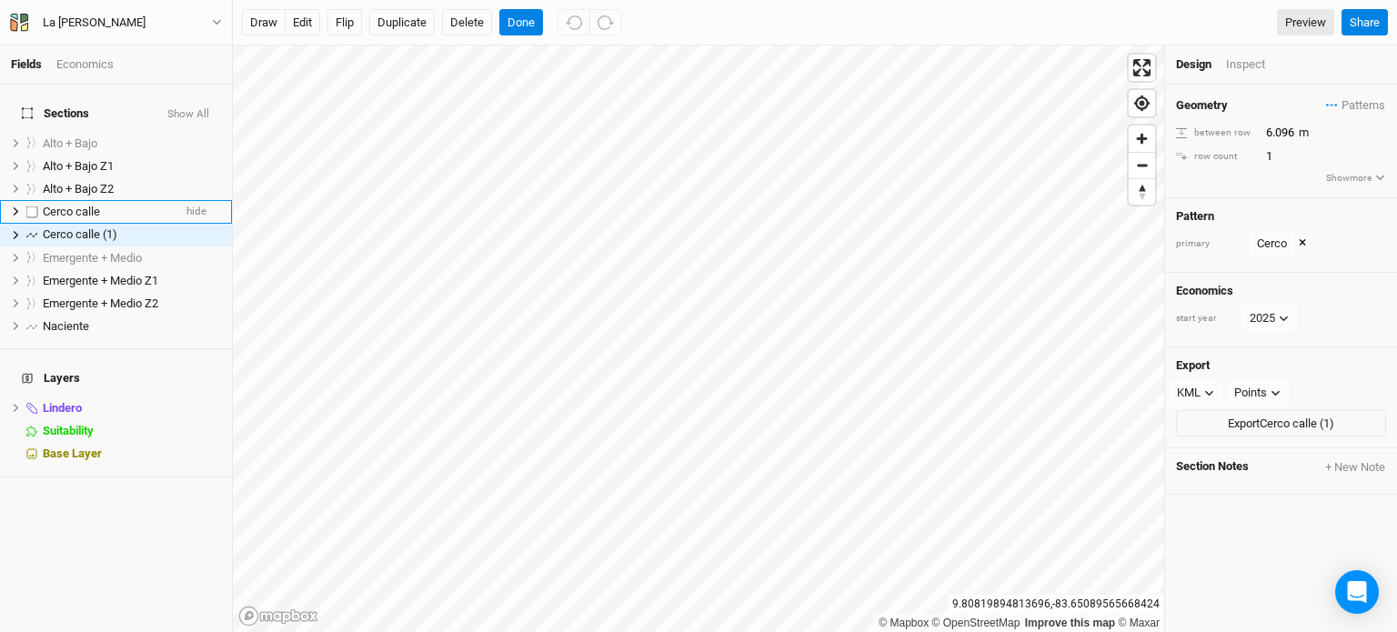
click at [106, 205] on div "Cerco calle" at bounding box center [107, 212] width 129 height 15
click at [1198, 395] on div "CSV" at bounding box center [1188, 393] width 22 height 18
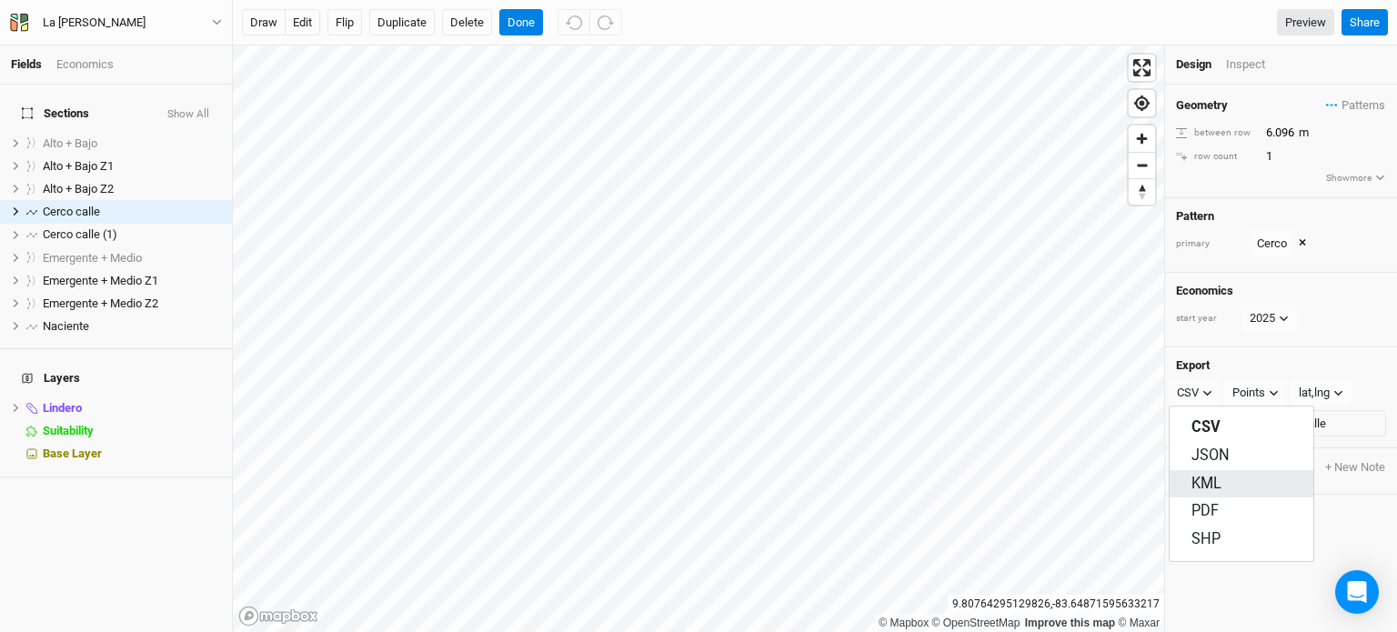
click at [1224, 477] on button "KML" at bounding box center [1242, 484] width 144 height 28
click at [1224, 418] on button "Export Cerco calle" at bounding box center [1281, 423] width 210 height 27
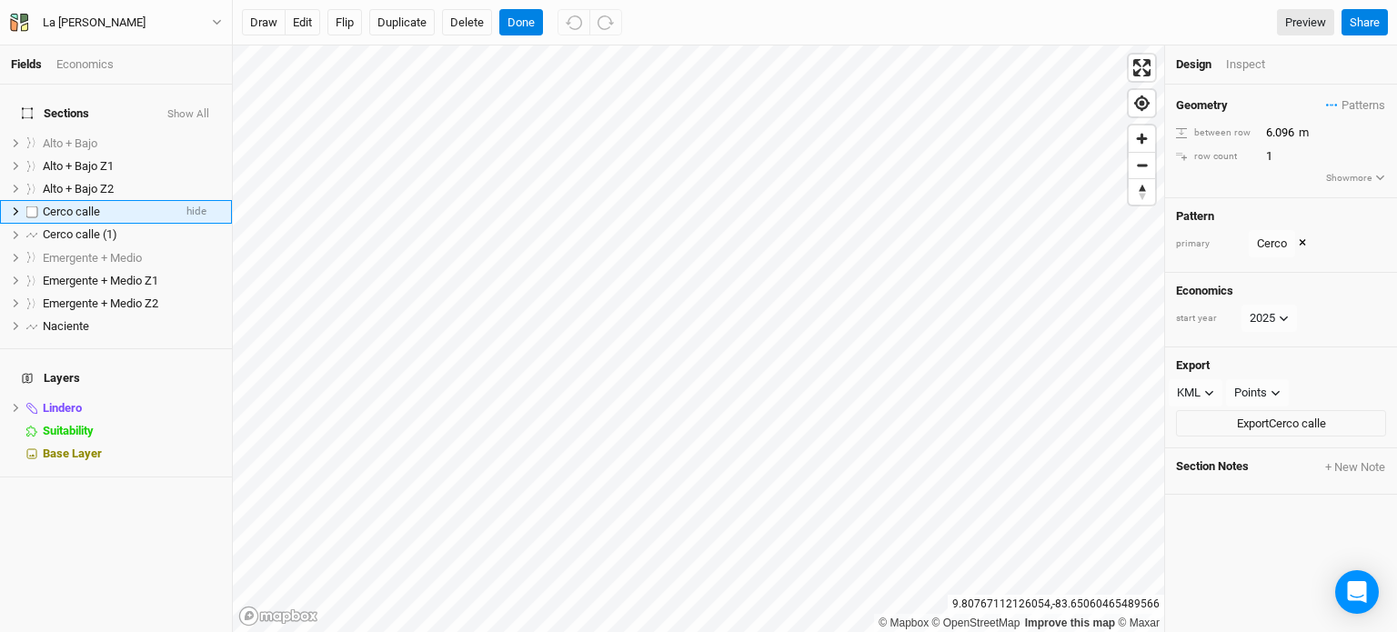
click at [99, 205] on span "Cerco calle" at bounding box center [71, 212] width 57 height 14
click at [1252, 53] on div "Design Inspect" at bounding box center [1281, 64] width 232 height 39
click at [1244, 59] on div "Inspect" at bounding box center [1258, 64] width 65 height 16
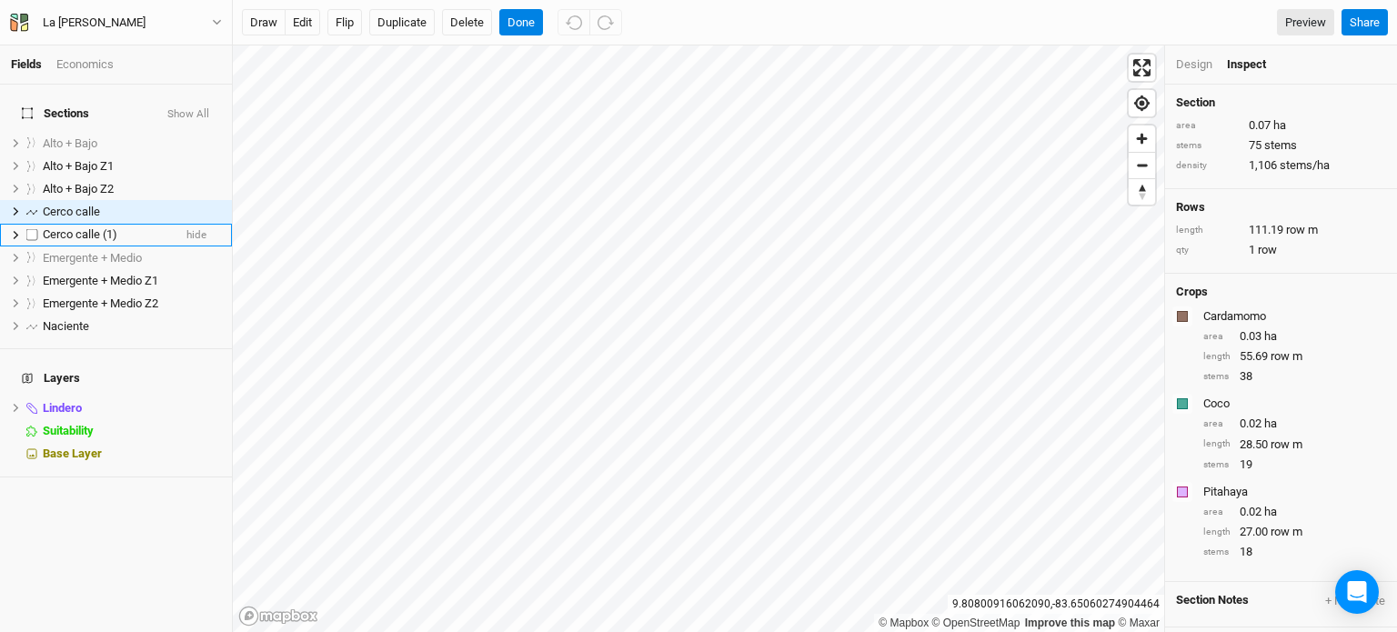
click at [73, 227] on span "Cerco calle (1)" at bounding box center [80, 234] width 75 height 14
